Goal: Go to known website

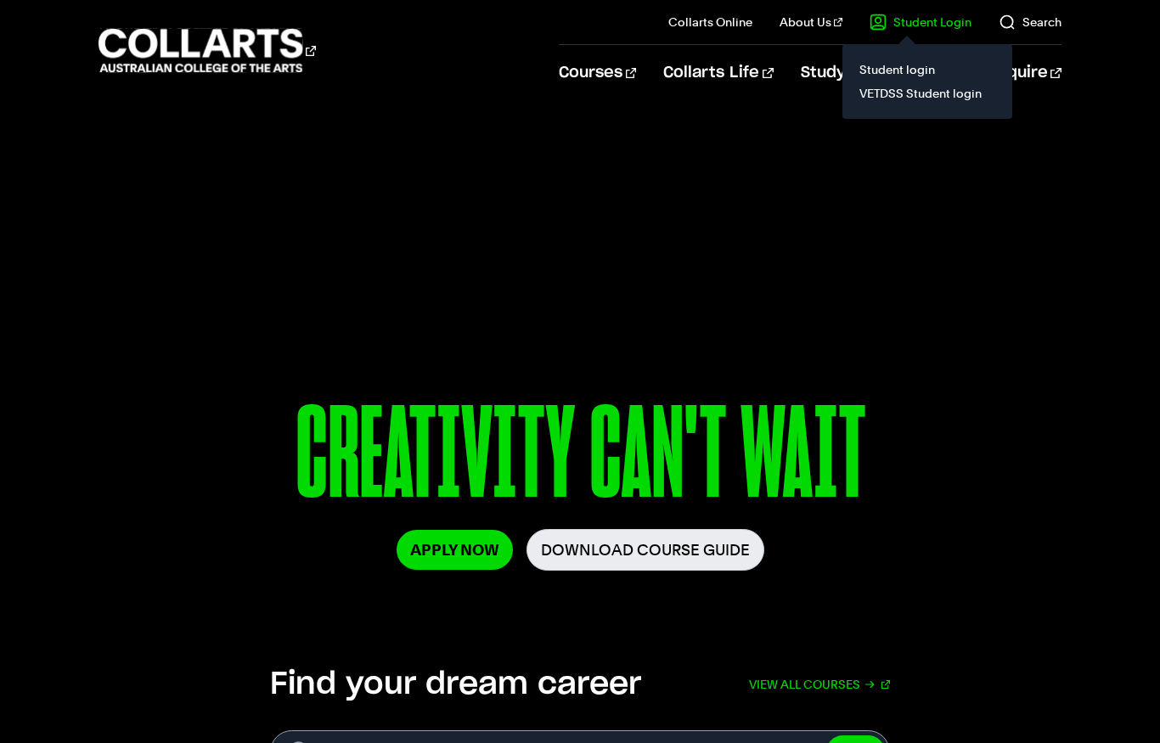
click at [911, 25] on link "Student Login" at bounding box center [920, 22] width 102 height 17
click at [886, 70] on link "Student login" at bounding box center [927, 70] width 143 height 24
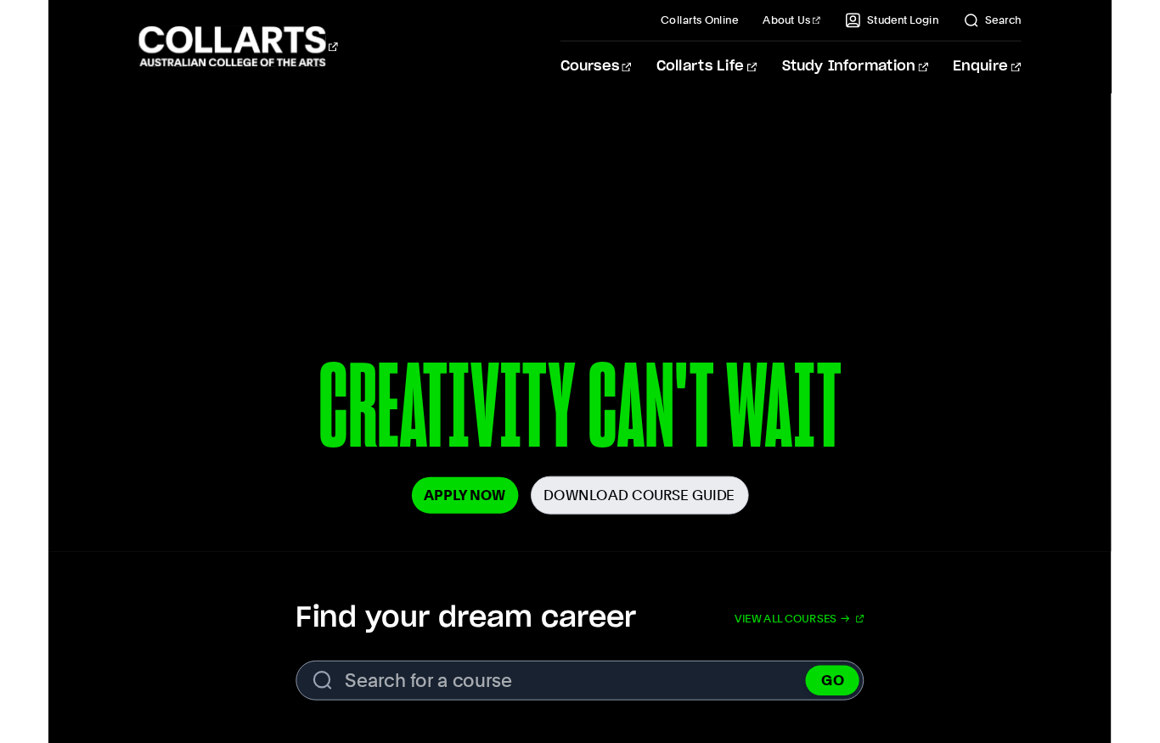
scroll to position [31, 0]
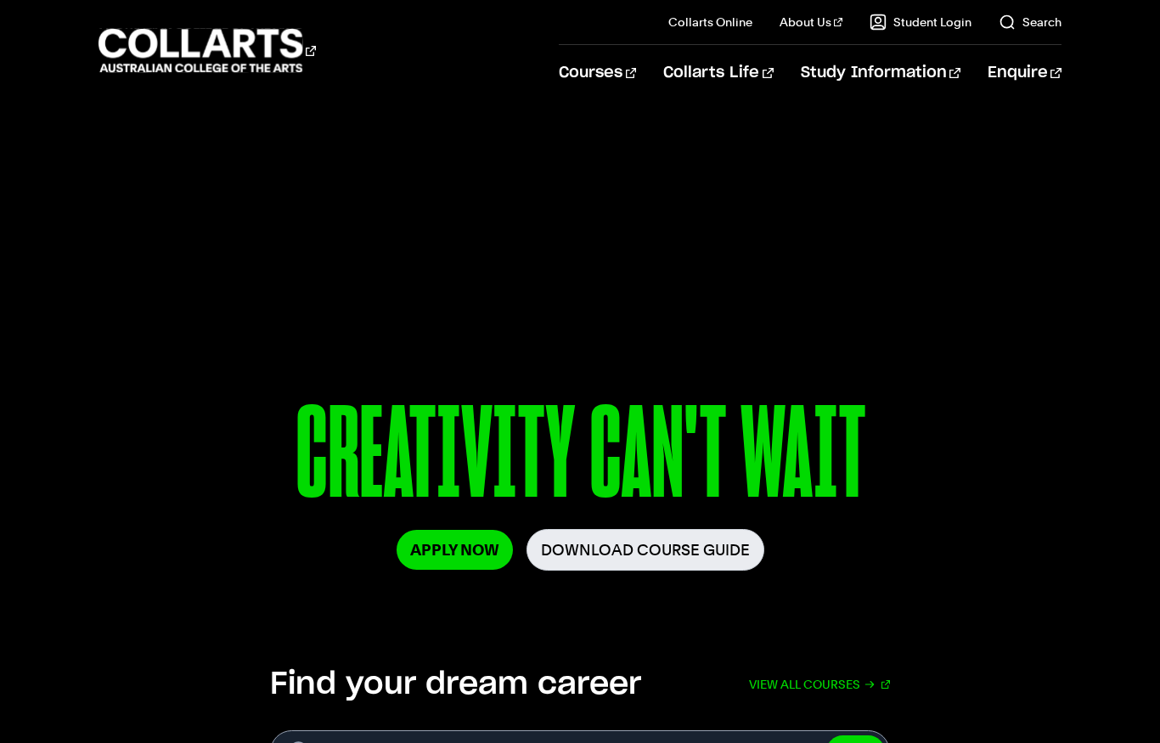
click at [933, 25] on link "Student Login" at bounding box center [920, 22] width 102 height 17
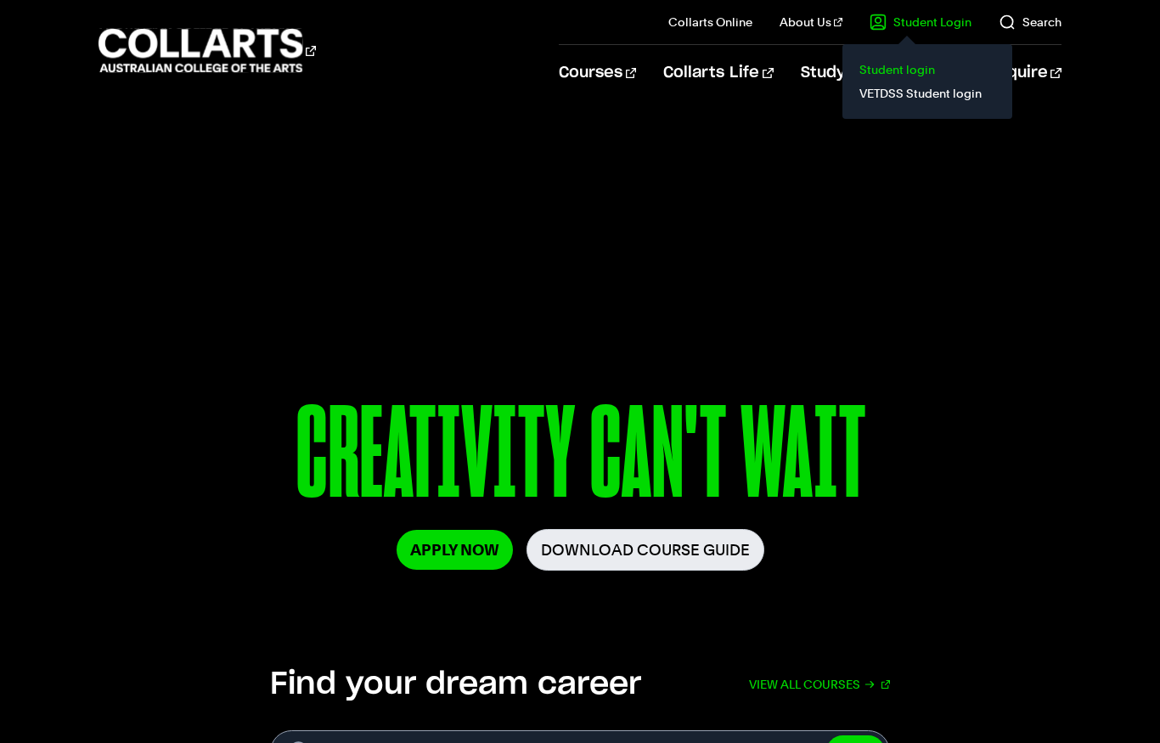
click at [898, 71] on link "Student login" at bounding box center [927, 70] width 143 height 24
